Goal: Task Accomplishment & Management: Complete application form

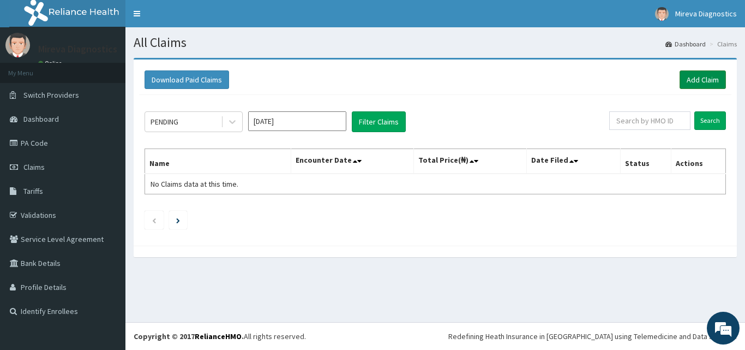
click at [699, 77] on link "Add Claim" at bounding box center [703, 79] width 46 height 19
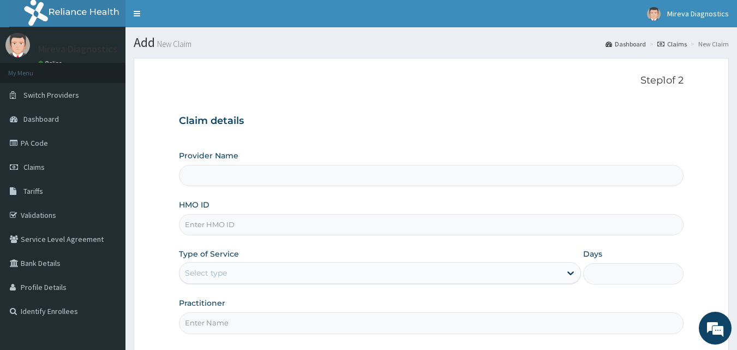
click at [342, 226] on input "HMO ID" at bounding box center [431, 224] width 505 height 21
type input "Mireva Medical Services and Diagnostics"
type input "LEP/10167/A"
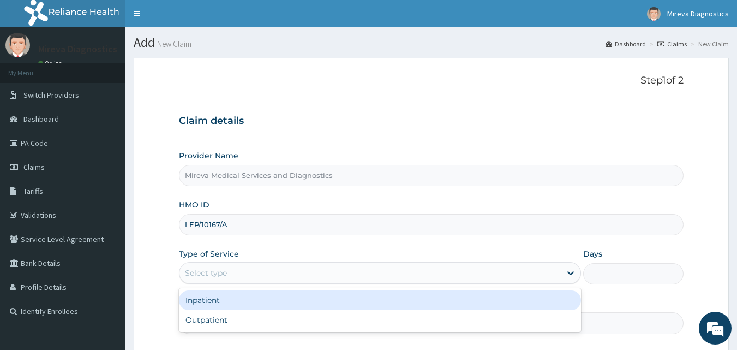
click at [310, 274] on div "Select type" at bounding box center [369, 272] width 381 height 17
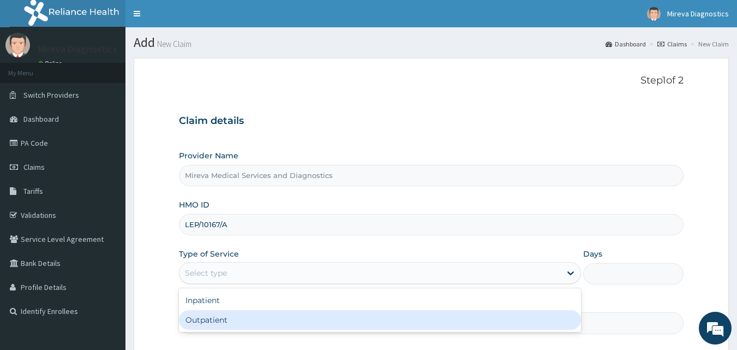
click at [260, 318] on div "Outpatient" at bounding box center [380, 320] width 402 height 20
type input "1"
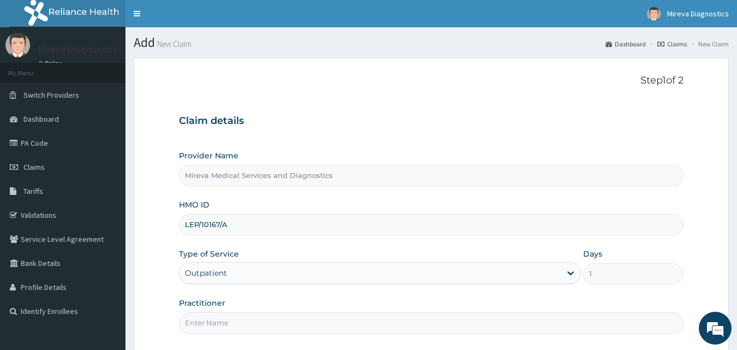
click at [272, 326] on input "Practitioner" at bounding box center [431, 322] width 505 height 21
type input "DR ZITE"
click at [480, 107] on div "Claim details Provider Name Mireva Medical Services and Diagnostics HMO ID LEP/…" at bounding box center [431, 218] width 505 height 229
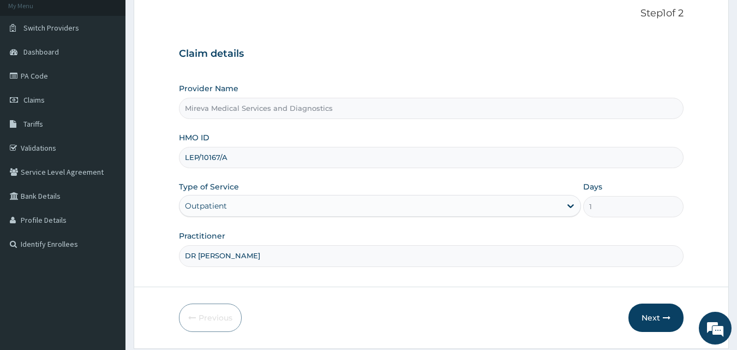
scroll to position [102, 0]
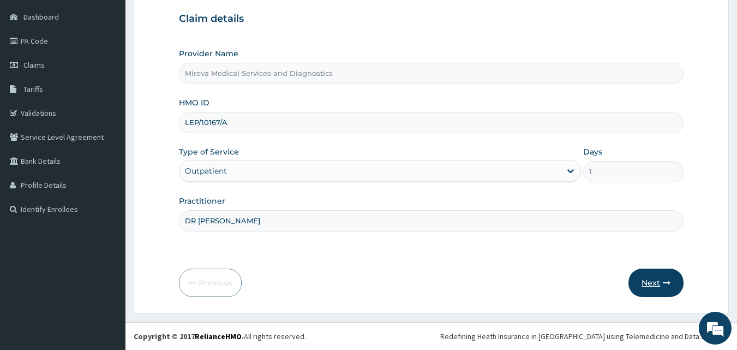
click at [650, 280] on button "Next" at bounding box center [655, 282] width 55 height 28
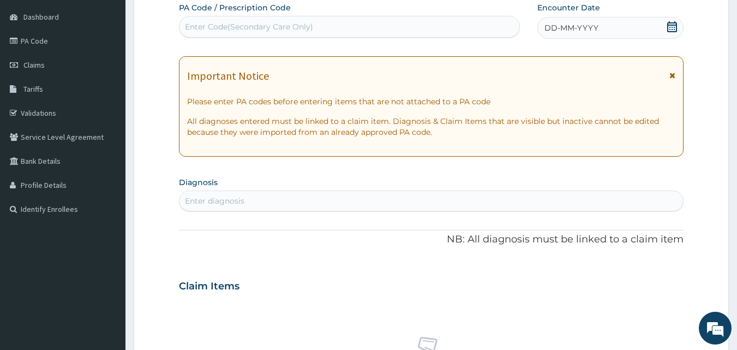
click at [669, 24] on icon at bounding box center [672, 26] width 11 height 11
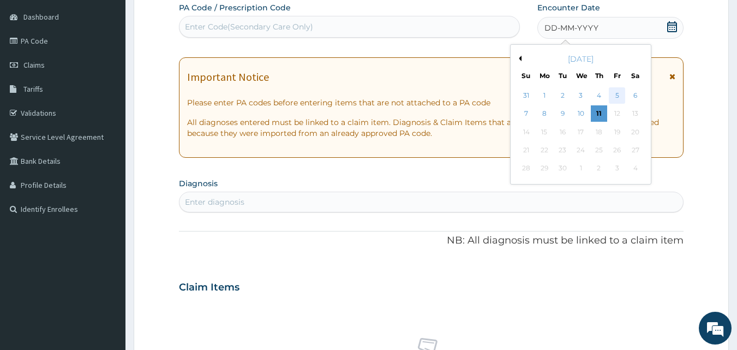
click at [614, 92] on div "5" at bounding box center [617, 95] width 16 height 16
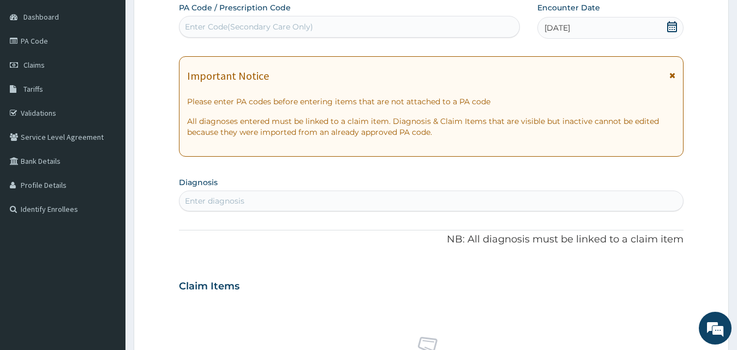
click at [339, 27] on div "Enter Code(Secondary Care Only)" at bounding box center [349, 26] width 340 height 17
paste input "PA/82A398"
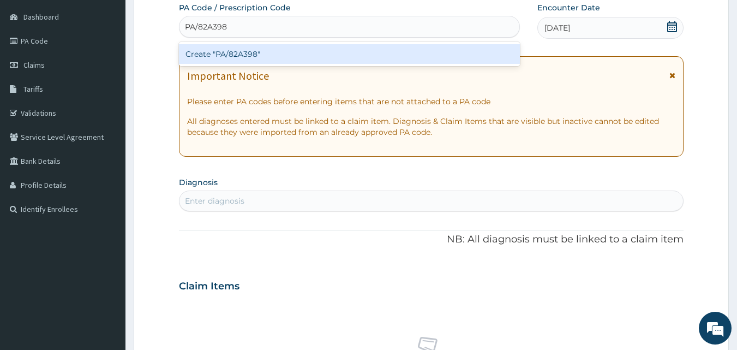
type input "PA/82A398"
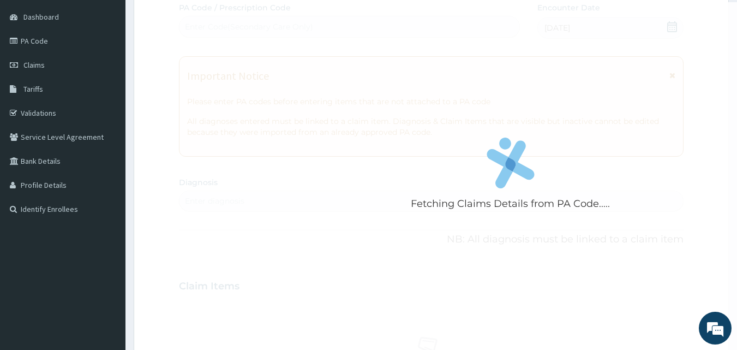
click at [296, 190] on div "Fetching Claims Details from PA Code..... PA Code / Prescription Code Enter Cod…" at bounding box center [431, 284] width 505 height 565
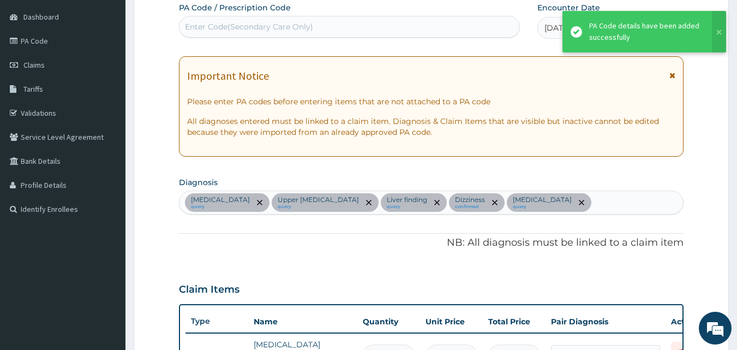
scroll to position [436, 0]
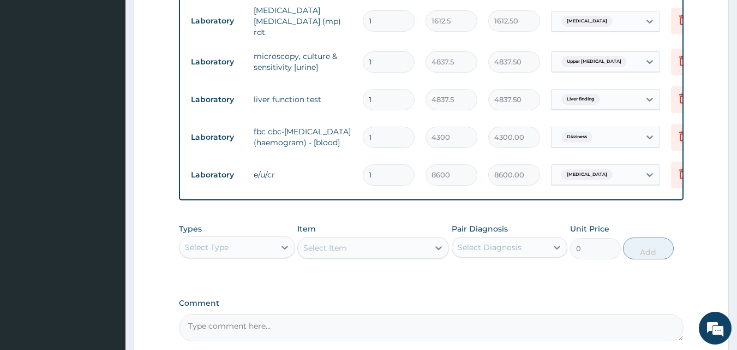
click at [254, 225] on div "PA Code / Prescription Code Enter Code(Secondary Care Only) Encounter Date 05-0…" at bounding box center [431, 4] width 505 height 673
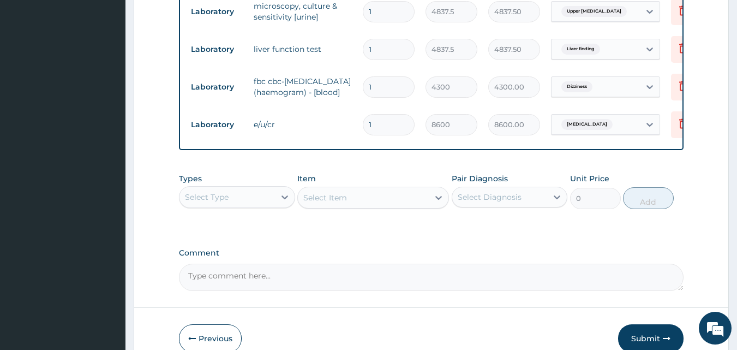
scroll to position [501, 0]
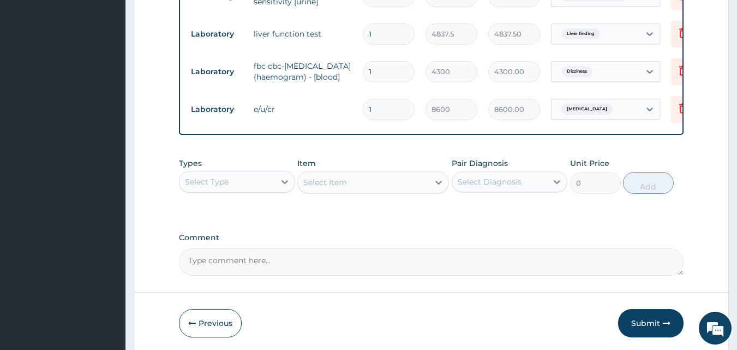
click at [249, 190] on div "Select Type" at bounding box center [226, 181] width 95 height 17
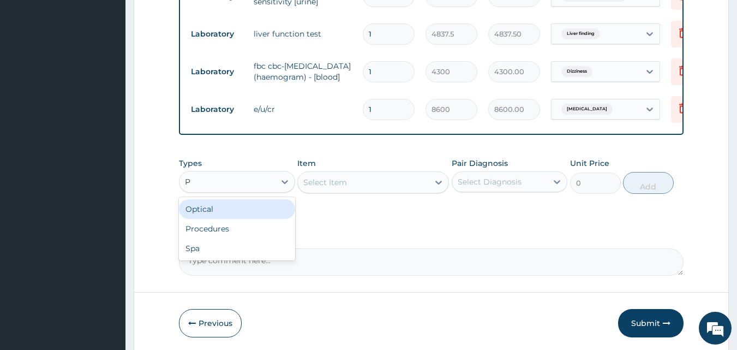
type input "PR"
click at [252, 216] on div "Procedures" at bounding box center [237, 209] width 116 height 20
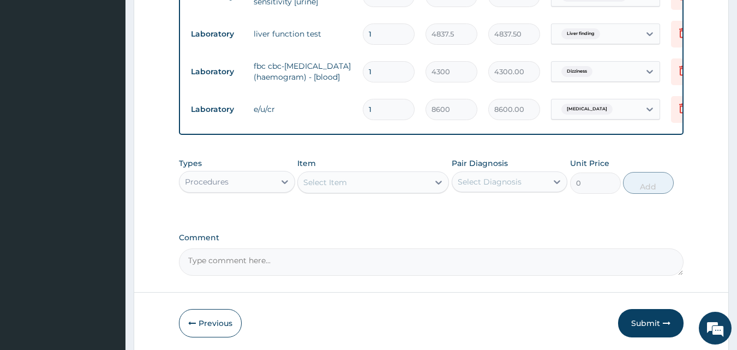
click at [369, 191] on div "Select Item" at bounding box center [363, 181] width 131 height 17
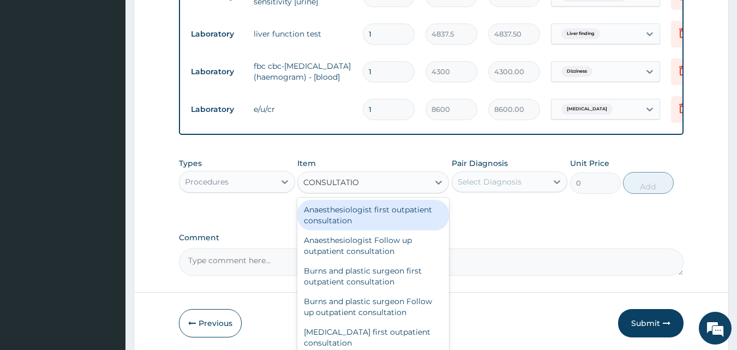
type input "CONSULTATION"
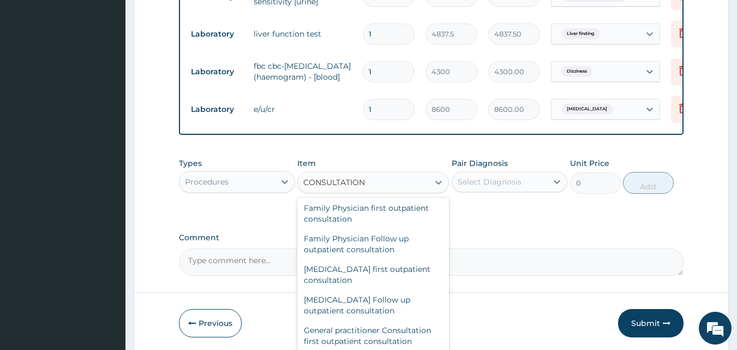
scroll to position [480, 0]
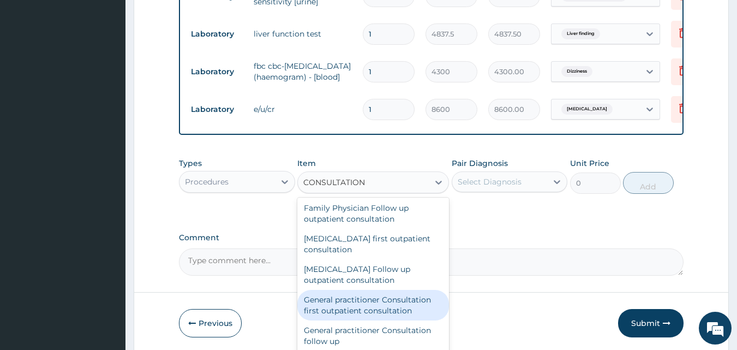
click at [410, 312] on div "General practitioner Consultation first outpatient consultation" at bounding box center [373, 305] width 152 height 31
type input "3547.5"
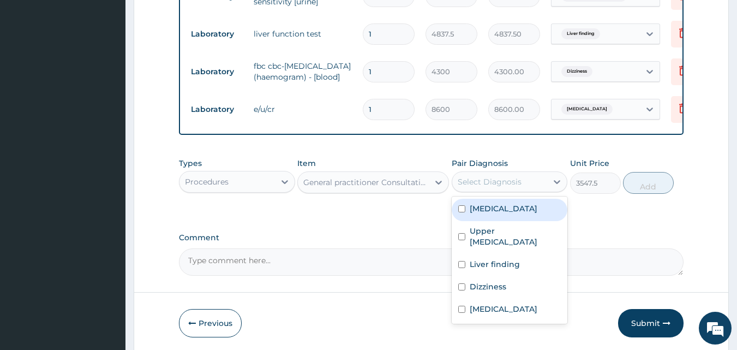
click at [507, 187] on div "Select Diagnosis" at bounding box center [490, 181] width 64 height 11
click at [462, 212] on input "checkbox" at bounding box center [461, 208] width 7 height 7
checkbox input "true"
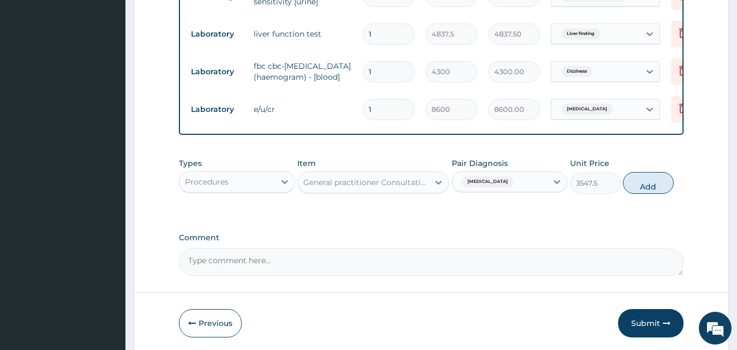
click at [649, 193] on button "Add" at bounding box center [648, 183] width 51 height 22
type input "0"
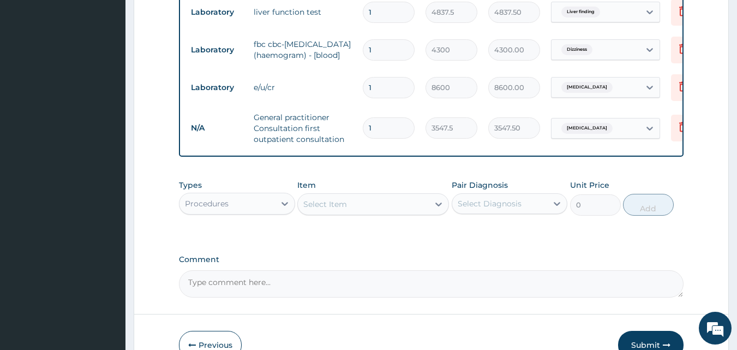
scroll to position [594, 0]
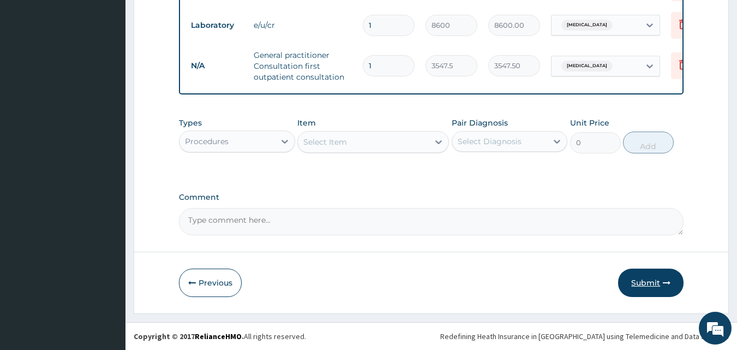
click at [649, 283] on button "Submit" at bounding box center [650, 282] width 65 height 28
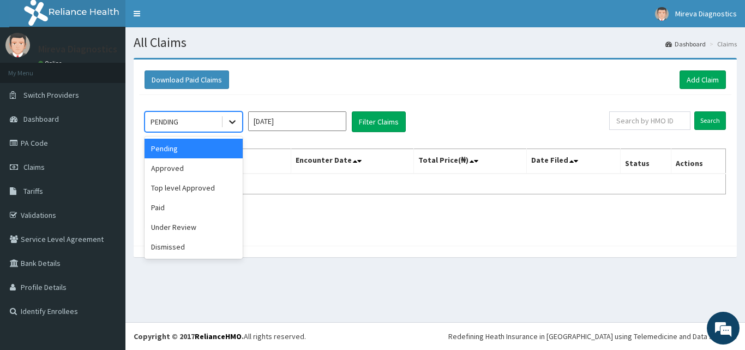
click at [229, 122] on icon at bounding box center [232, 121] width 11 height 11
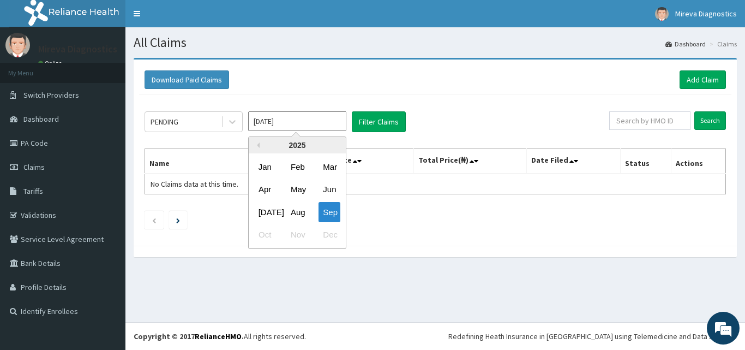
click at [293, 125] on input "Sep 2025" at bounding box center [297, 121] width 98 height 20
click at [300, 212] on div "Aug" at bounding box center [297, 212] width 22 height 20
type input "Aug 2025"
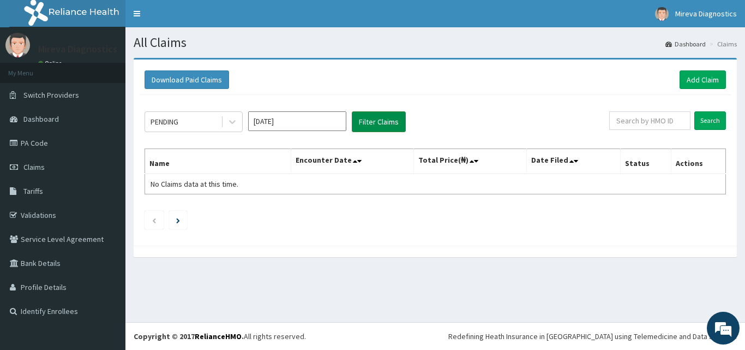
click at [379, 124] on button "Filter Claims" at bounding box center [379, 121] width 54 height 21
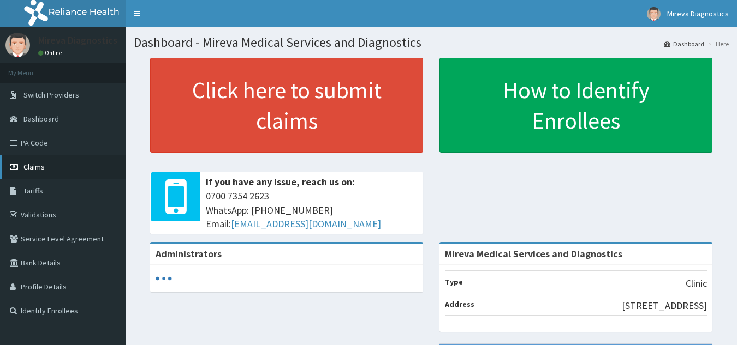
click at [37, 165] on span "Claims" at bounding box center [33, 167] width 21 height 10
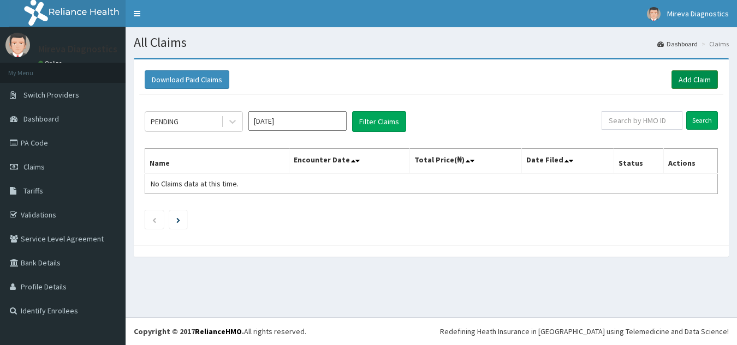
click at [698, 76] on link "Add Claim" at bounding box center [694, 79] width 46 height 19
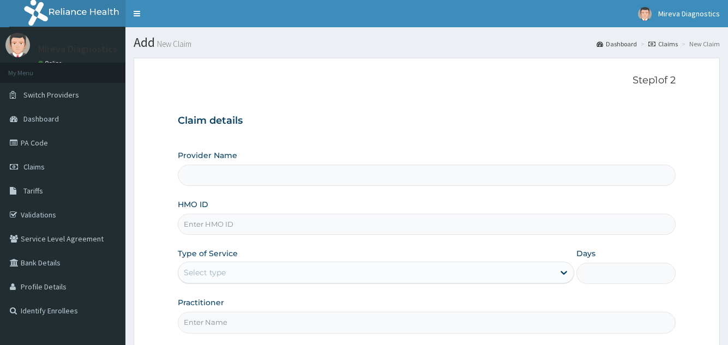
click at [332, 116] on h3 "Claim details" at bounding box center [427, 121] width 498 height 12
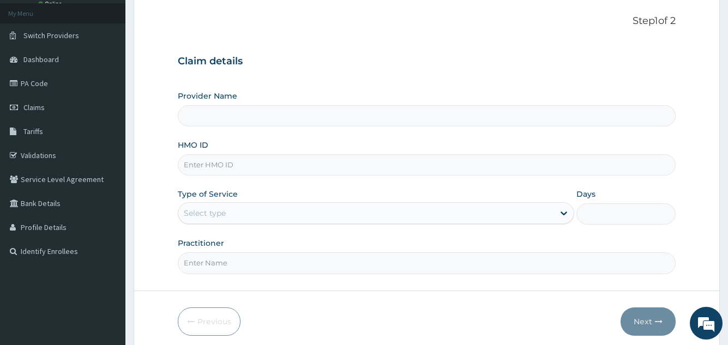
scroll to position [103, 0]
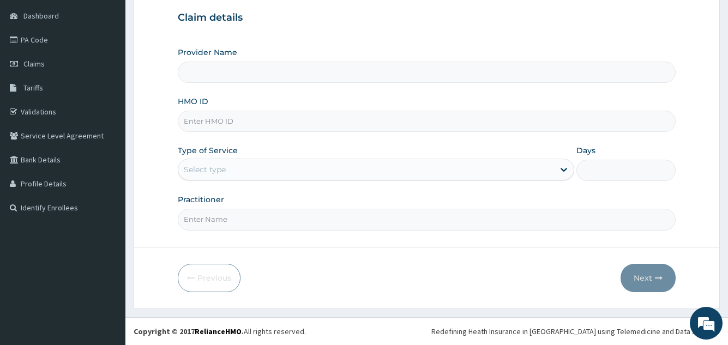
type input "Mireva Medical Services and Diagnostics"
click at [315, 123] on input "HMO ID" at bounding box center [427, 121] width 498 height 21
type input "ERM/10062/E"
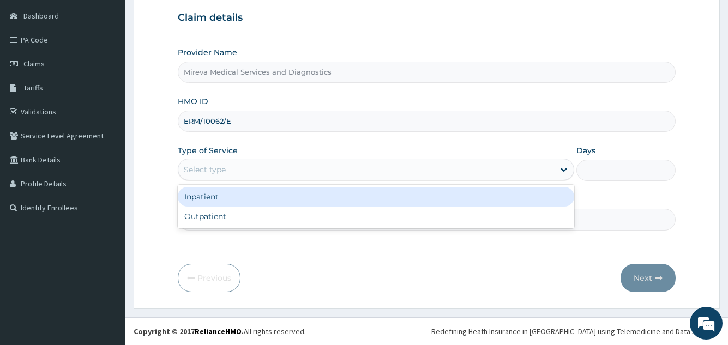
click at [257, 166] on div "Select type" at bounding box center [365, 169] width 375 height 17
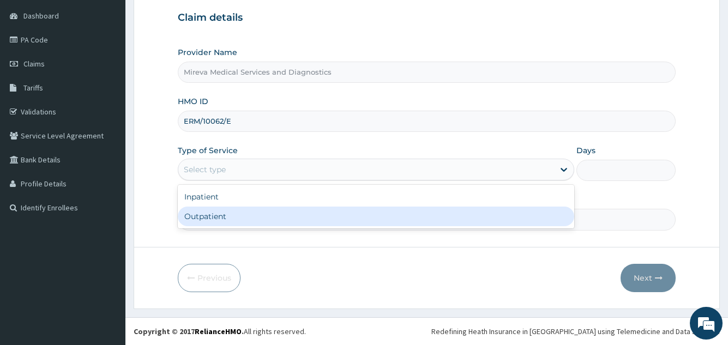
click at [220, 211] on div "Outpatient" at bounding box center [376, 217] width 396 height 20
type input "1"
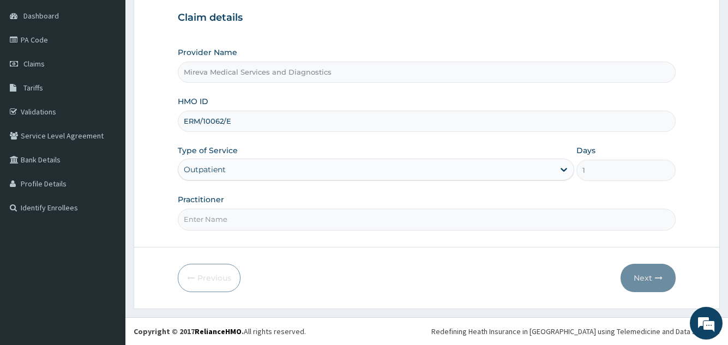
click at [234, 221] on input "Practitioner" at bounding box center [427, 219] width 498 height 21
type input "DR NORA"
click at [645, 280] on button "Next" at bounding box center [648, 278] width 55 height 28
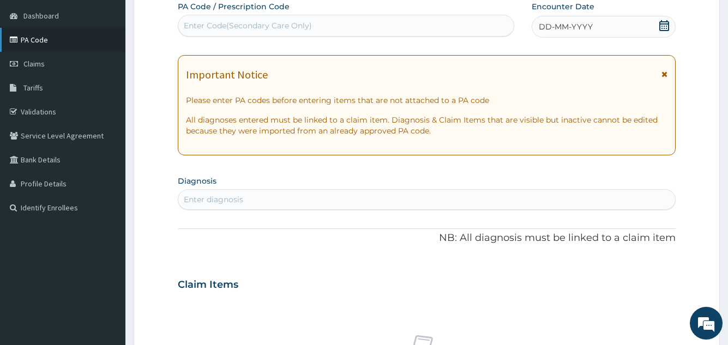
click at [57, 39] on link "PA Code" at bounding box center [62, 40] width 125 height 24
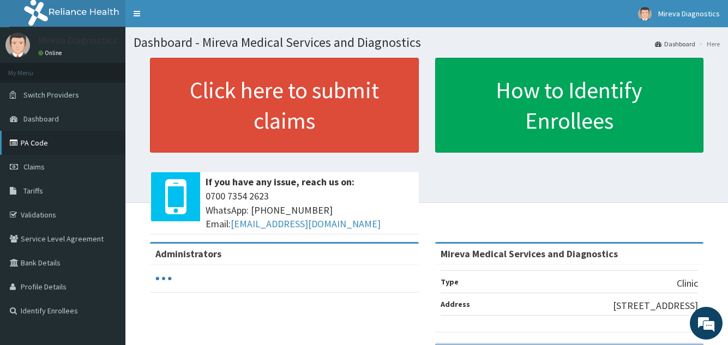
click at [51, 146] on link "PA Code" at bounding box center [62, 143] width 125 height 24
